Goal: Find contact information: Find contact information

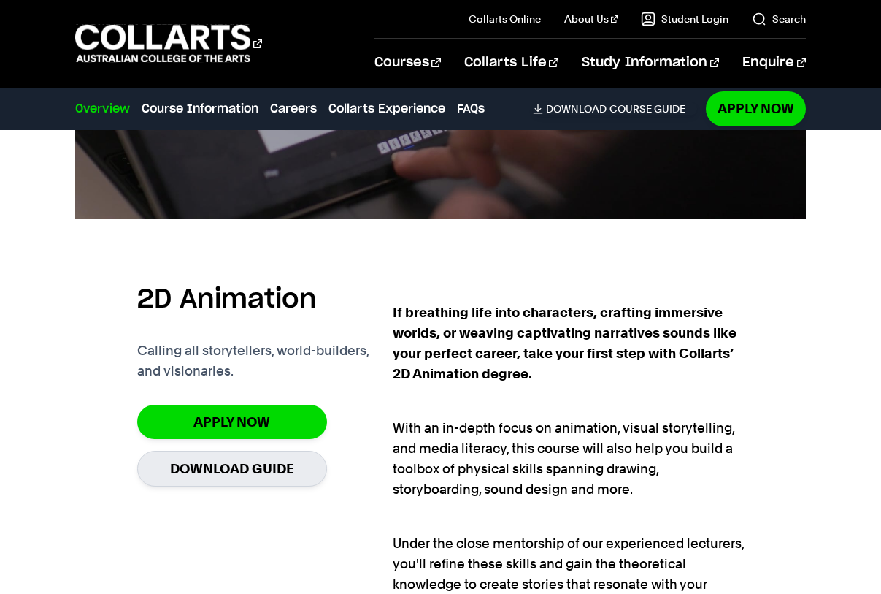
scroll to position [803, 0]
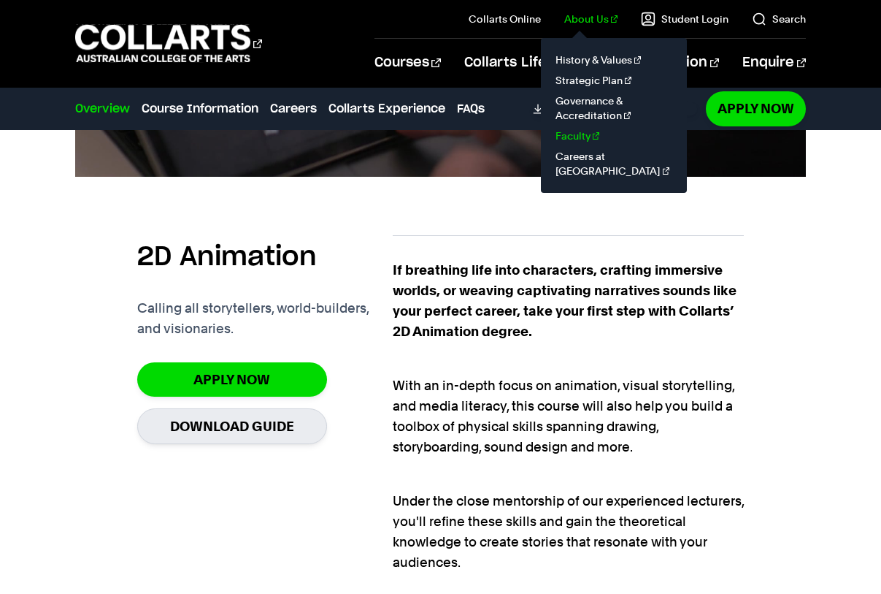
click at [590, 136] on link "Faculty" at bounding box center [614, 136] width 123 height 20
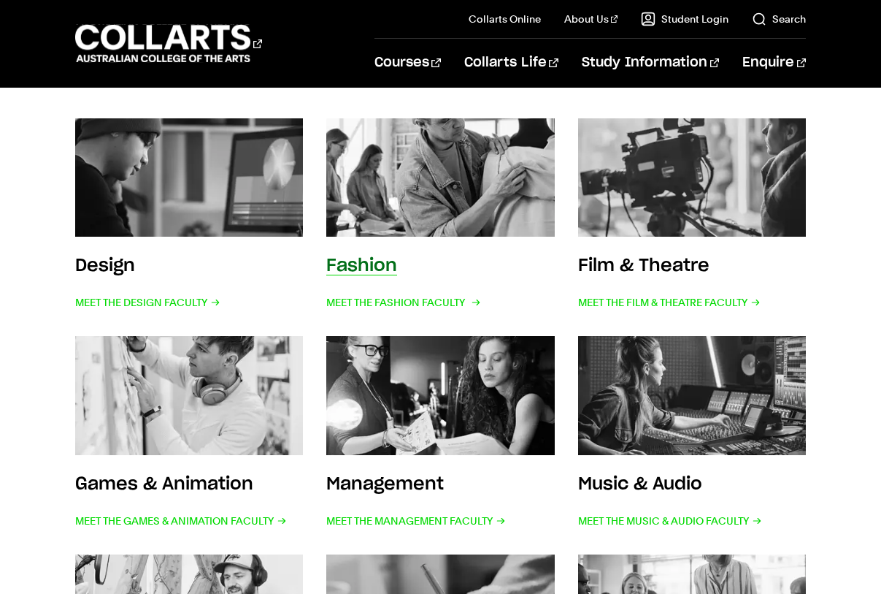
scroll to position [511, 0]
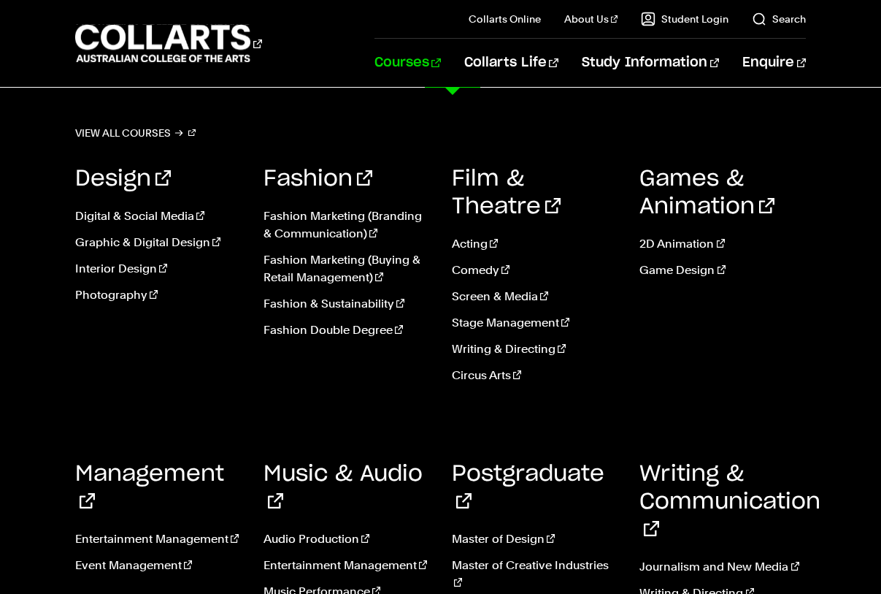
click at [441, 63] on link "Courses" at bounding box center [408, 63] width 66 height 48
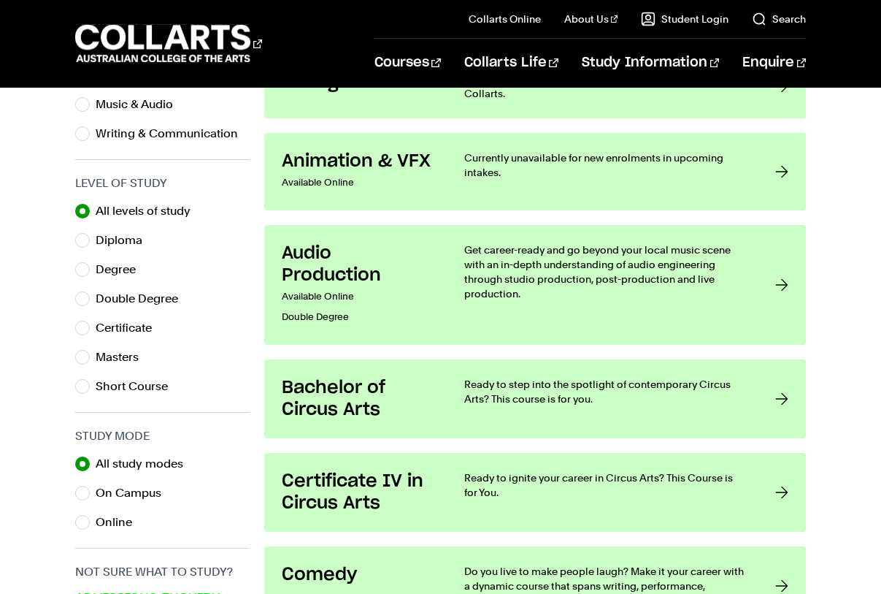
scroll to position [584, 0]
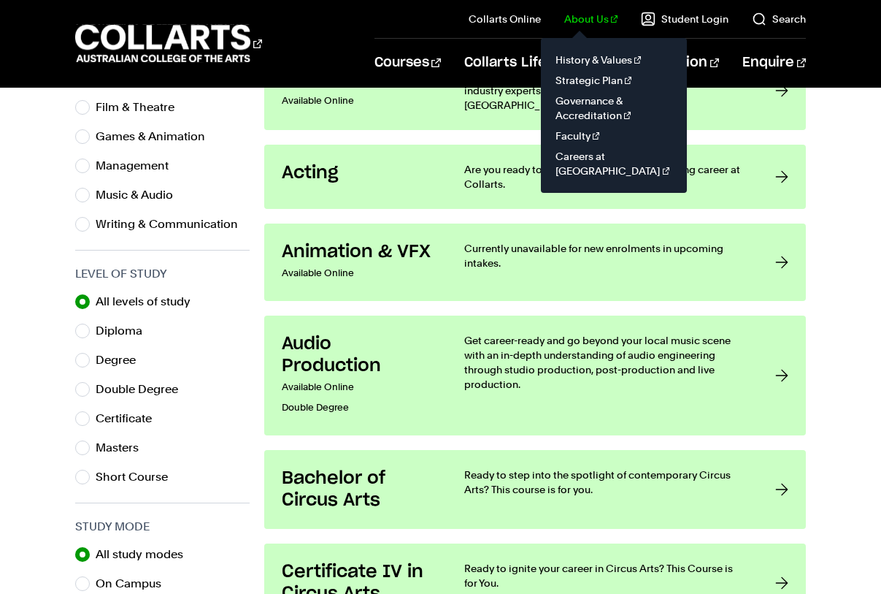
click at [599, 15] on link "About Us" at bounding box center [591, 19] width 54 height 15
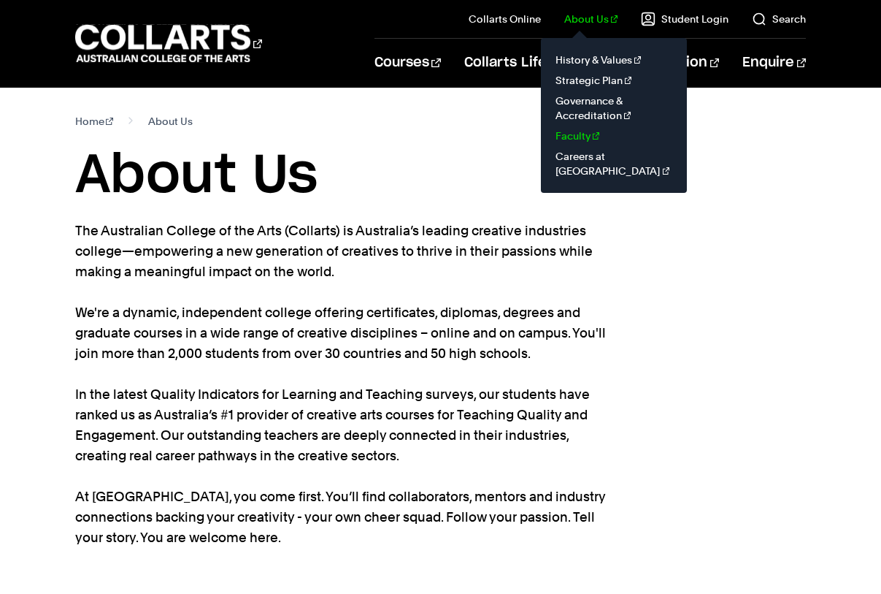
click at [586, 134] on link "Faculty" at bounding box center [614, 136] width 123 height 20
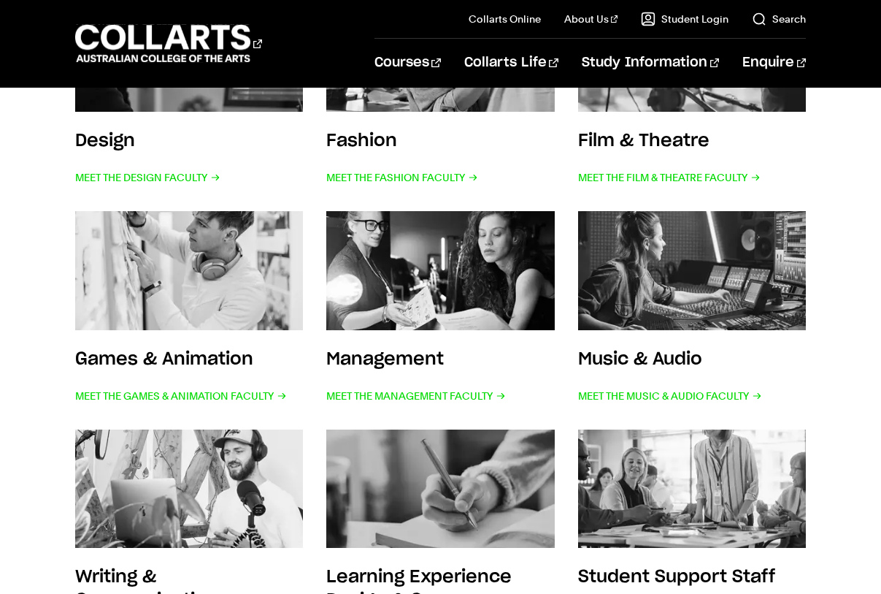
scroll to position [292, 0]
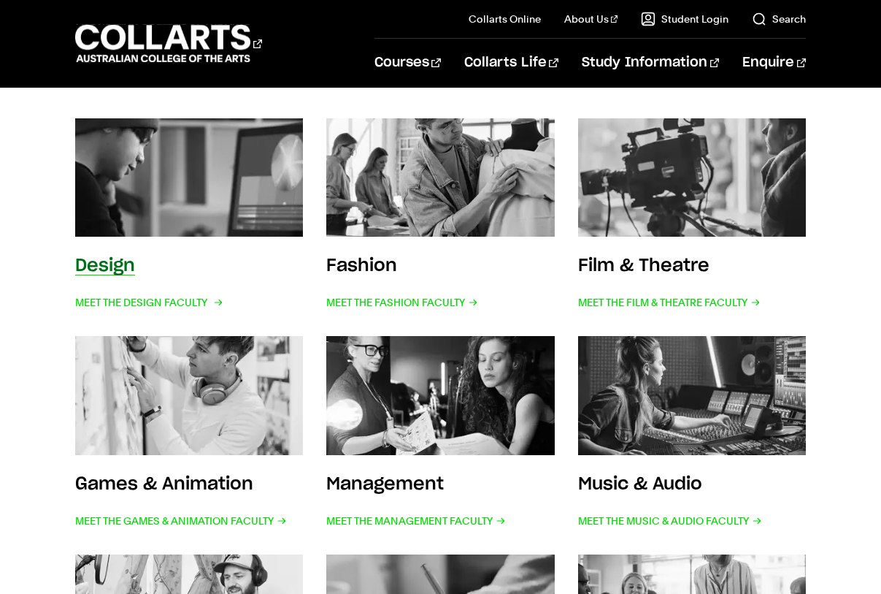
click at [117, 268] on h3 "Design" at bounding box center [105, 266] width 60 height 18
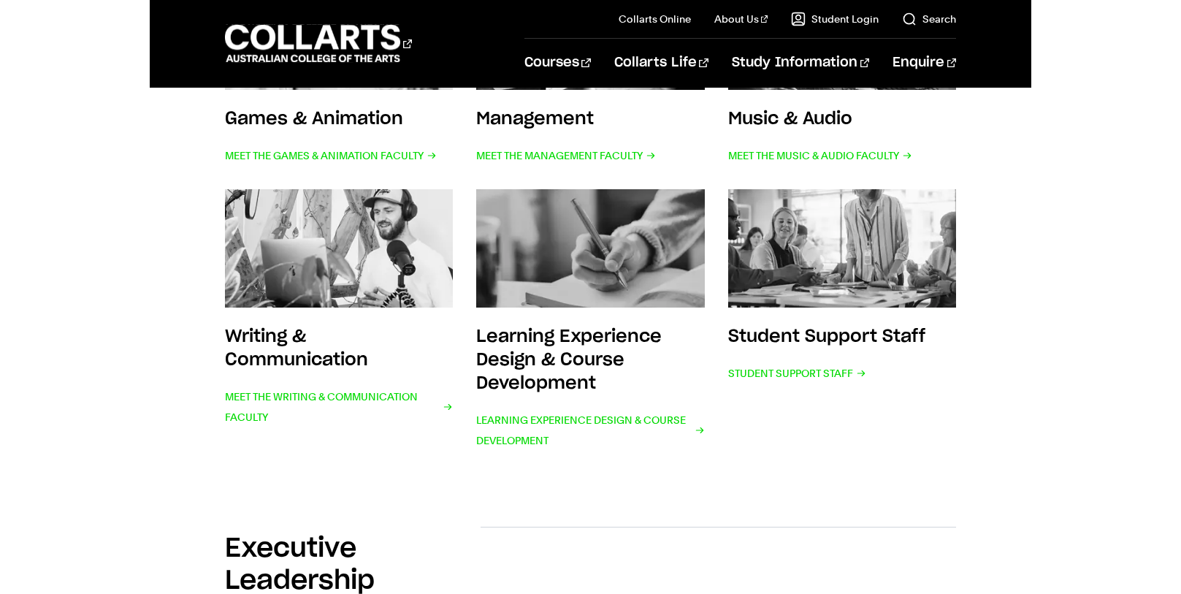
scroll to position [700, 0]
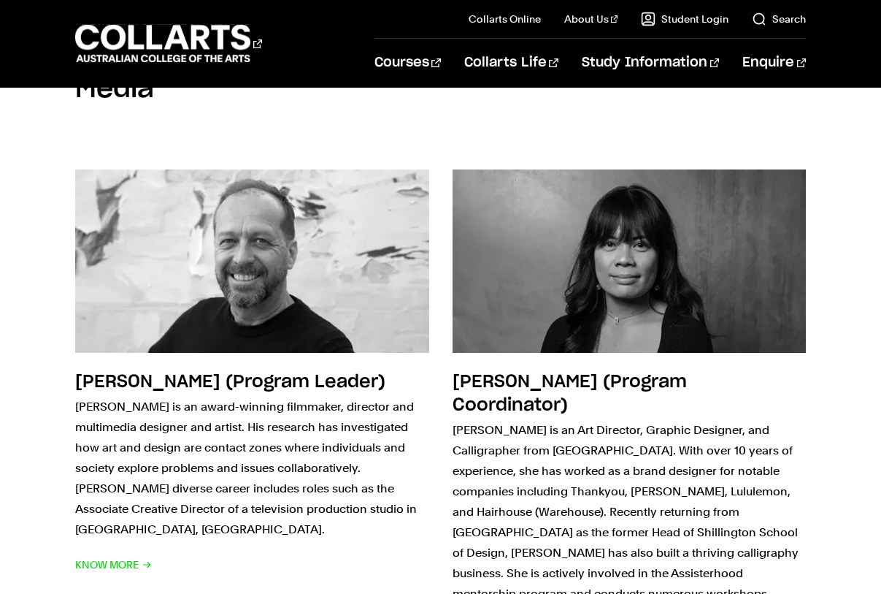
scroll to position [365, 0]
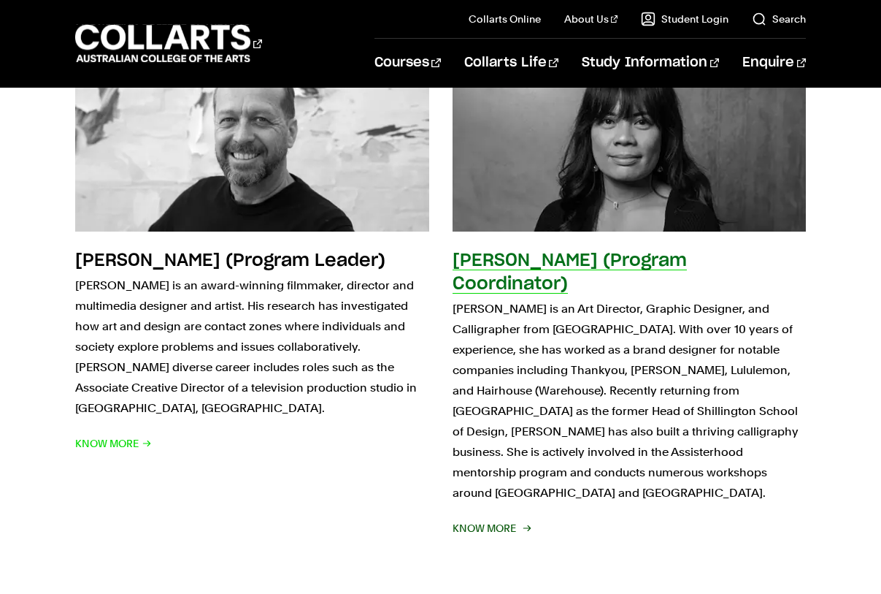
click at [491, 263] on h2 "[PERSON_NAME] (Program Coordinator)" at bounding box center [570, 272] width 234 height 41
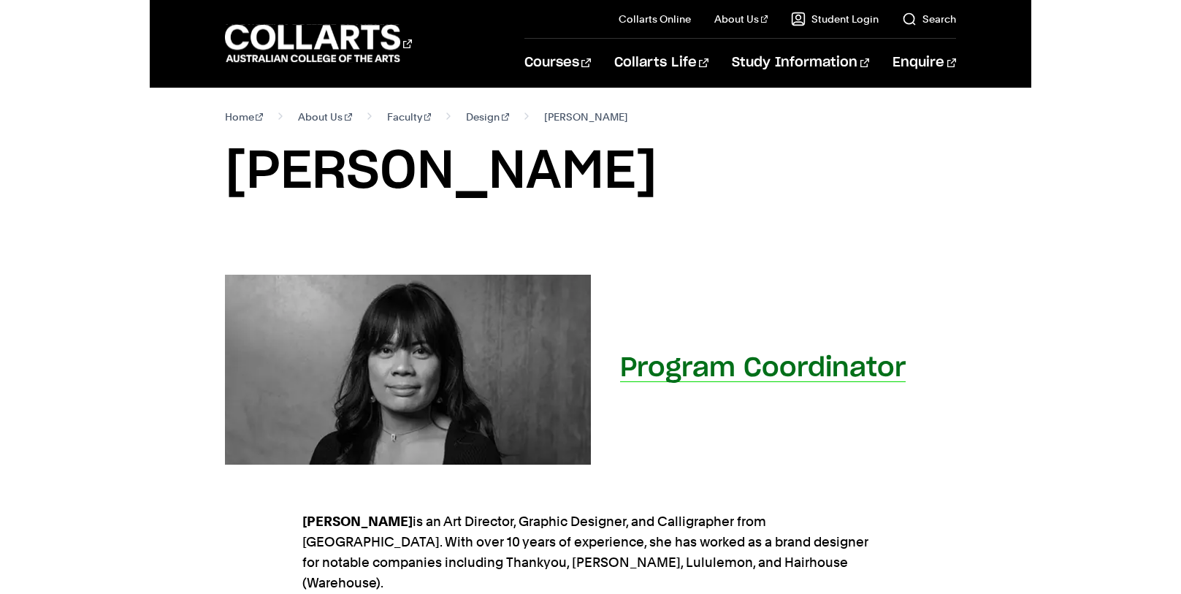
scroll to position [292, 0]
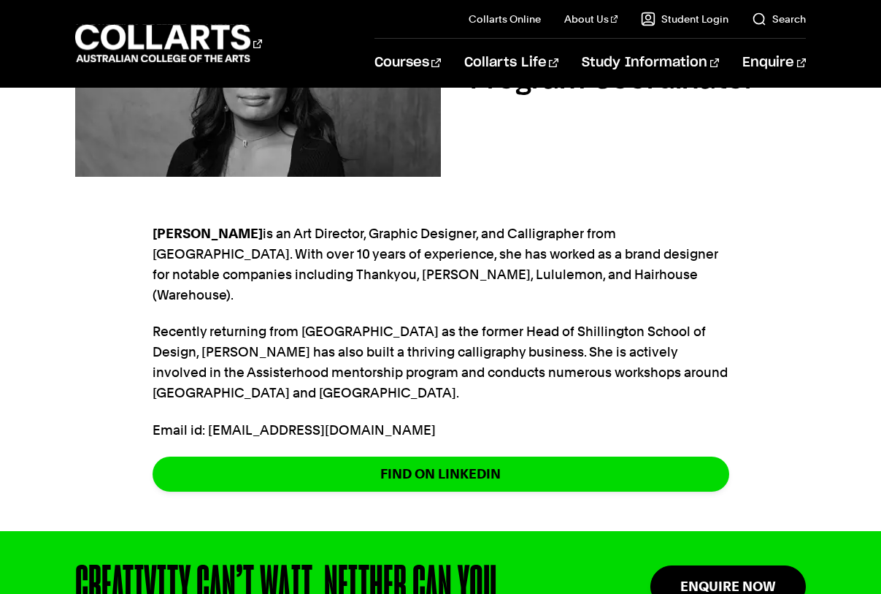
click at [218, 420] on p "Email id: csison@collarts.edu.au" at bounding box center [441, 430] width 577 height 20
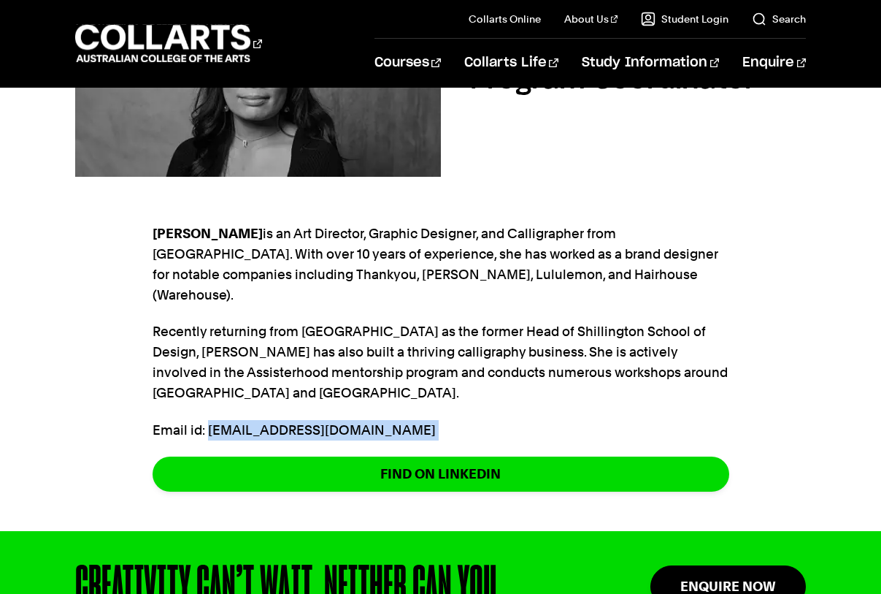
drag, startPoint x: 218, startPoint y: 393, endPoint x: 353, endPoint y: 386, distance: 135.3
click at [353, 420] on p "Email id: csison@collarts.edu.au" at bounding box center [441, 430] width 577 height 20
copy section "csison@collarts.edu.au"
